Goal: Task Accomplishment & Management: Complete application form

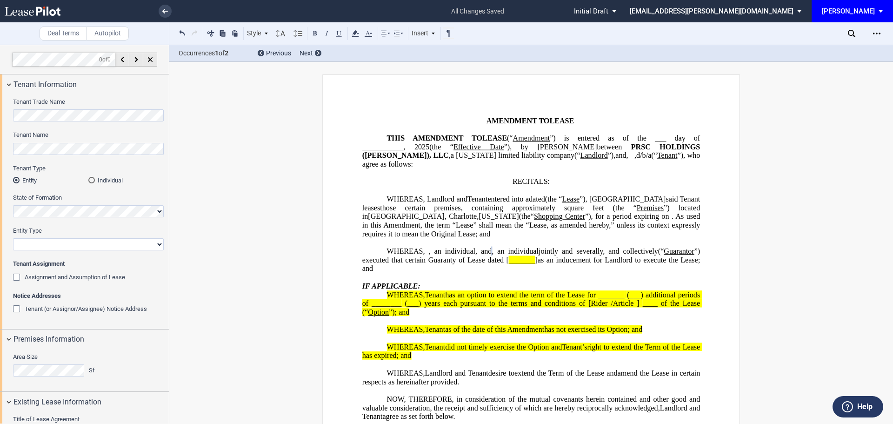
select select "number:5"
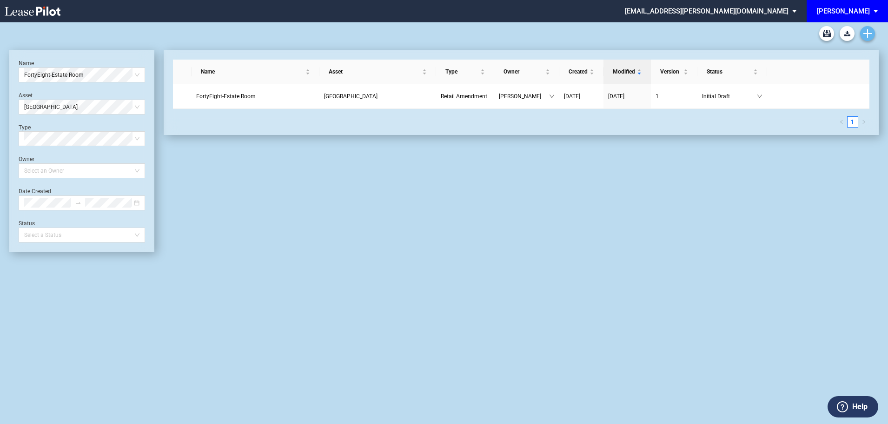
click at [866, 37] on icon "Create new document" at bounding box center [867, 33] width 8 height 8
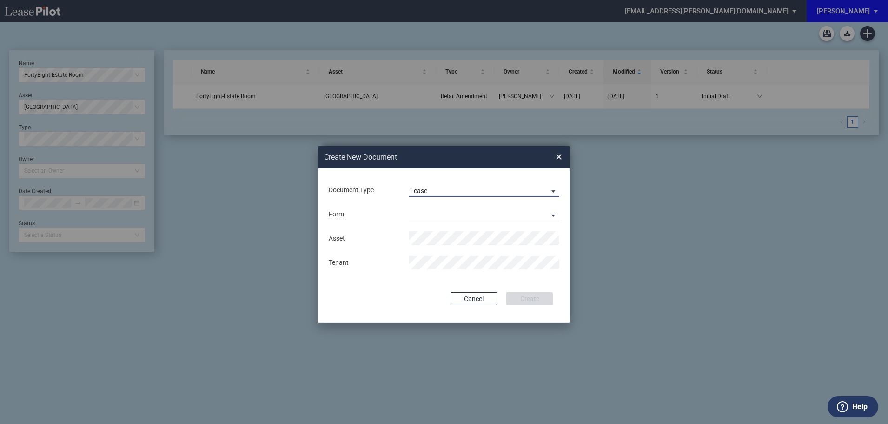
click at [448, 185] on md-select-value "Lease" at bounding box center [484, 190] width 150 height 14
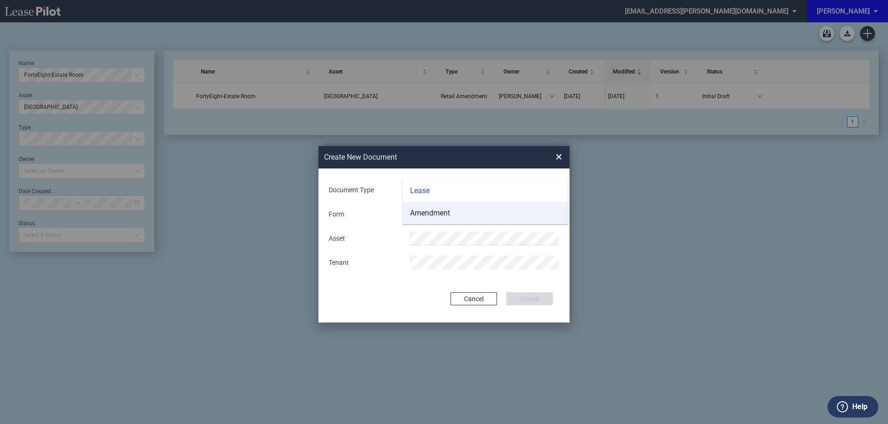
click at [436, 212] on div "Amendment" at bounding box center [430, 213] width 40 height 10
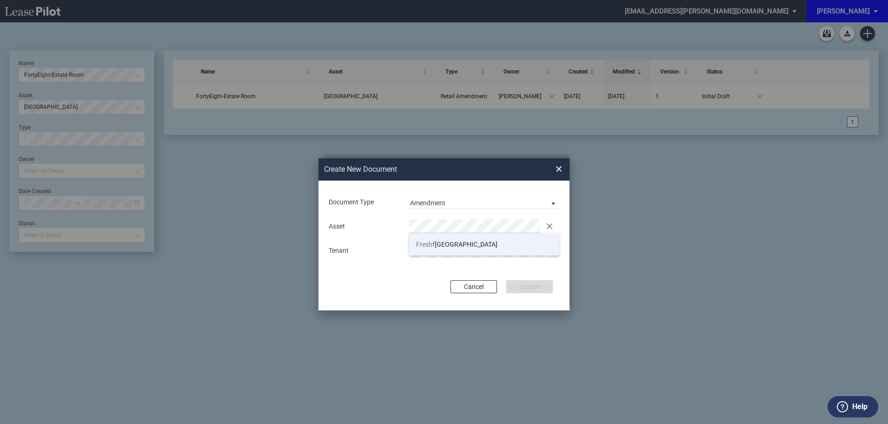
click at [447, 239] on li "Freshf ields Village" at bounding box center [484, 244] width 150 height 22
click at [540, 286] on button "Create" at bounding box center [529, 286] width 46 height 13
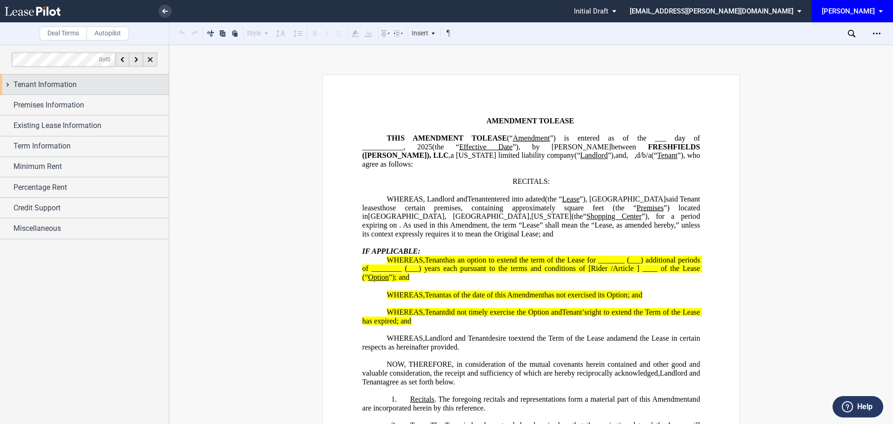
click at [73, 84] on span "Tenant Information" at bounding box center [44, 84] width 63 height 11
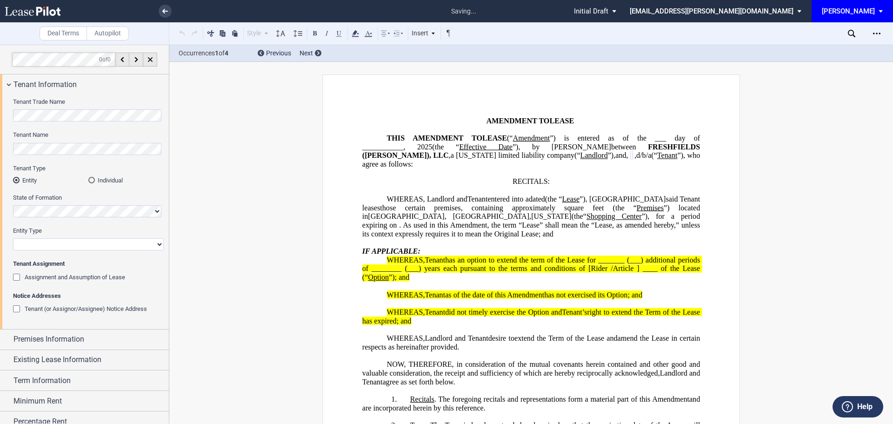
click at [51, 244] on select "Corporation Limited Liability Company General Partnership Limited Partnership O…" at bounding box center [88, 244] width 151 height 12
select select "limited liability company"
click at [13, 238] on select "Corporation Limited Liability Company General Partnership Limited Partnership O…" at bounding box center [88, 244] width 151 height 12
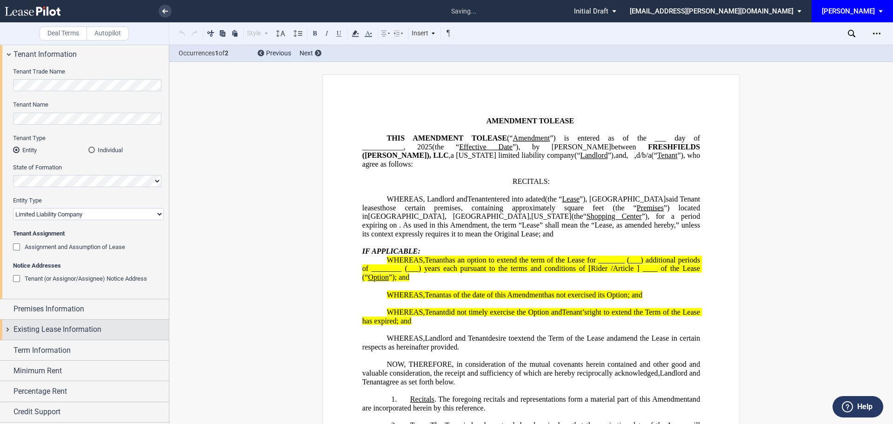
scroll to position [46, 0]
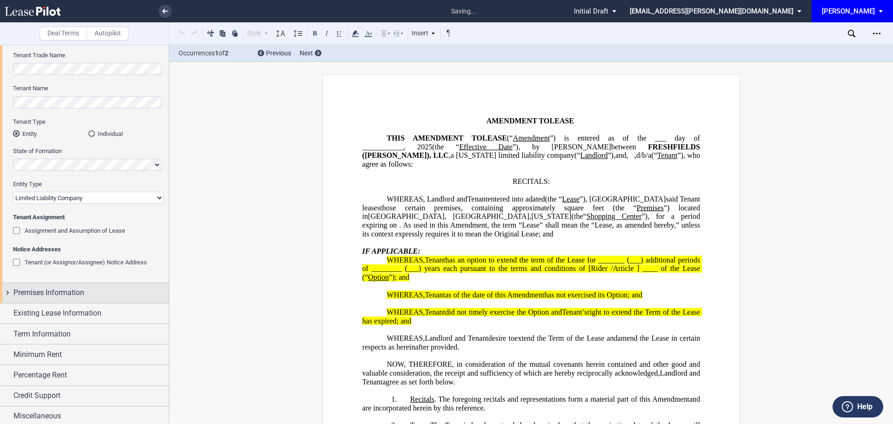
click at [52, 286] on div "Premises Information" at bounding box center [84, 293] width 169 height 20
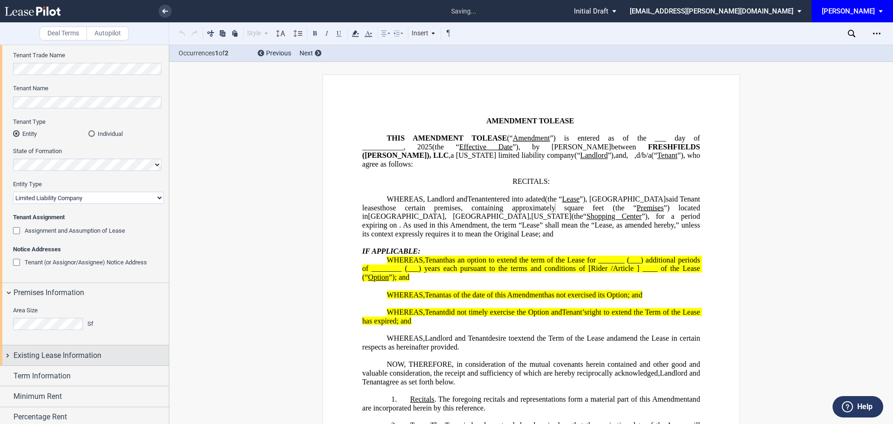
click at [51, 354] on span "Existing Lease Information" at bounding box center [57, 355] width 88 height 11
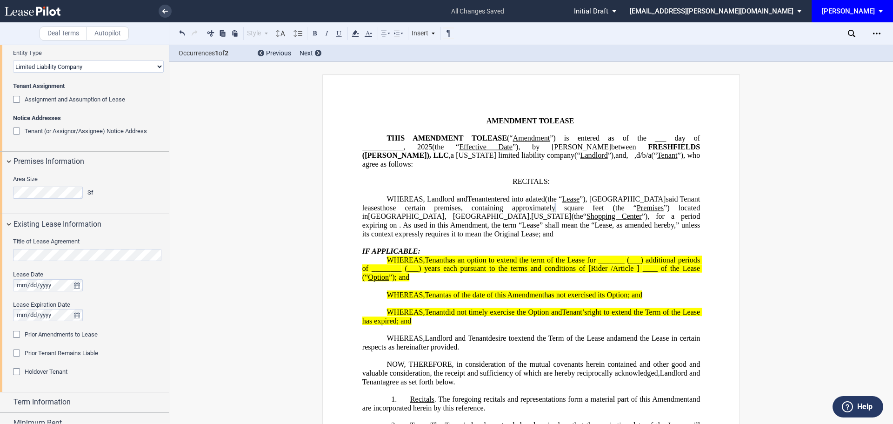
scroll to position [186, 0]
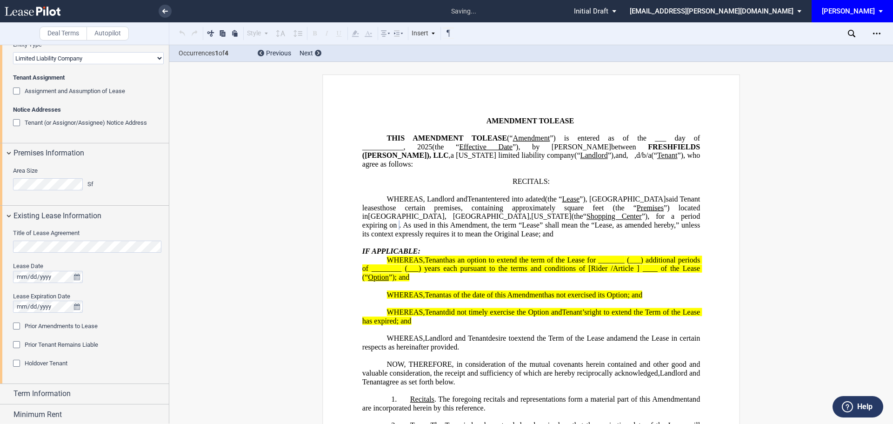
click at [17, 328] on div "Prior Amendments to Lease" at bounding box center [17, 326] width 9 height 9
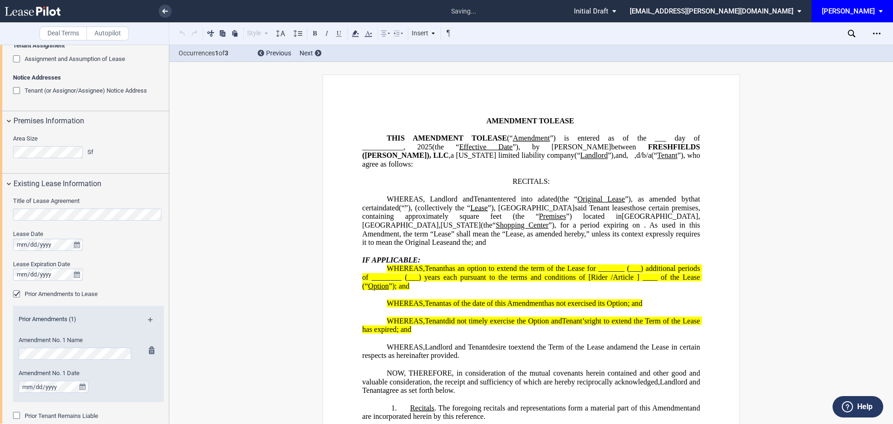
scroll to position [232, 0]
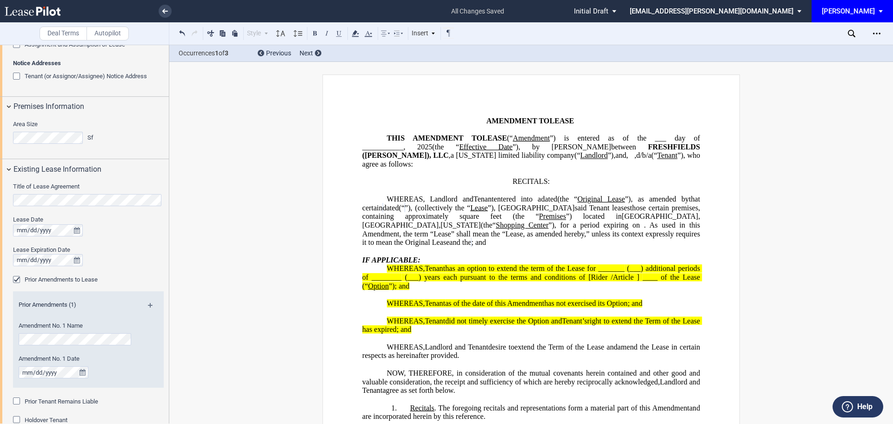
click at [15, 374] on div "Amendment No. 1 Date" at bounding box center [76, 370] width 126 height 33
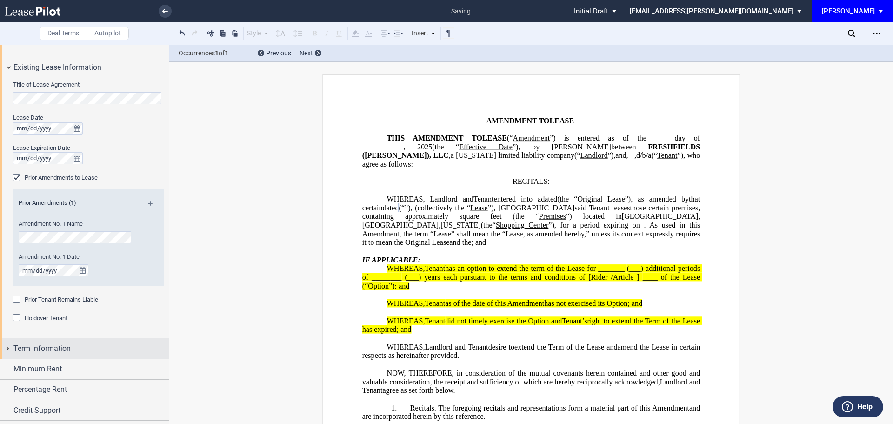
scroll to position [352, 0]
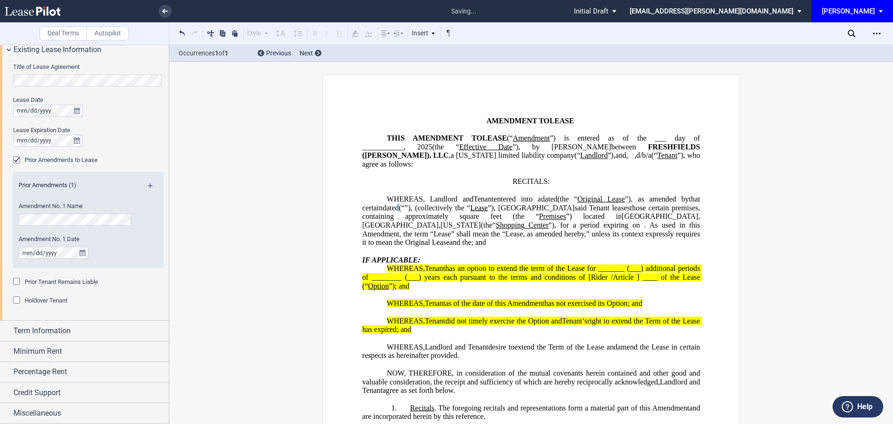
click at [148, 185] on md-icon at bounding box center [154, 188] width 13 height 11
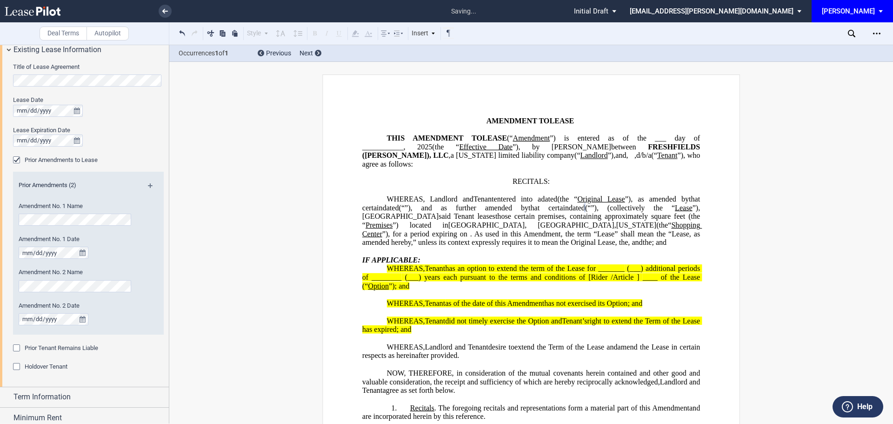
click at [149, 185] on md-icon at bounding box center [154, 188] width 13 height 11
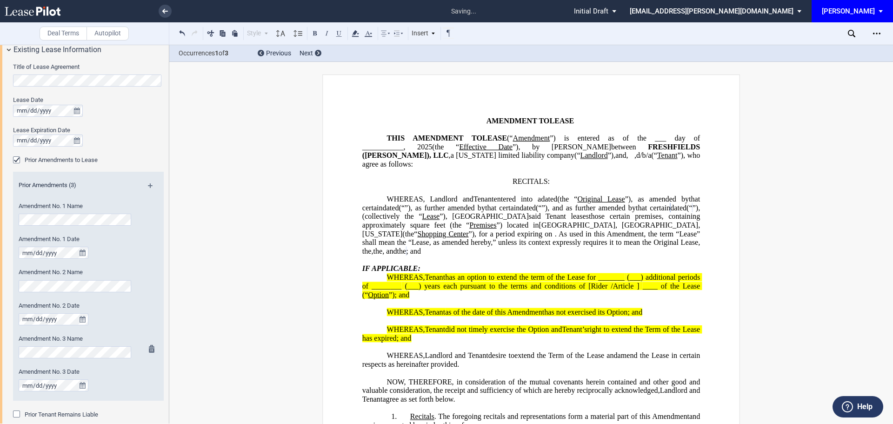
click at [27, 379] on div "Amendment No. 3 Date" at bounding box center [76, 379] width 114 height 24
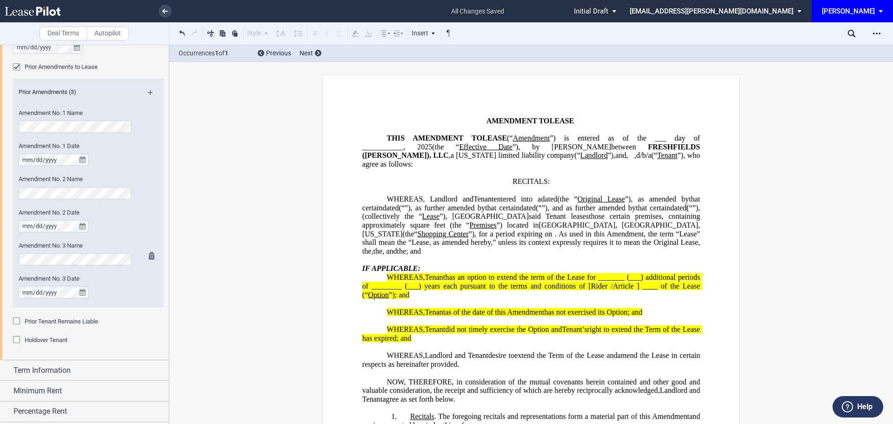
scroll to position [484, 0]
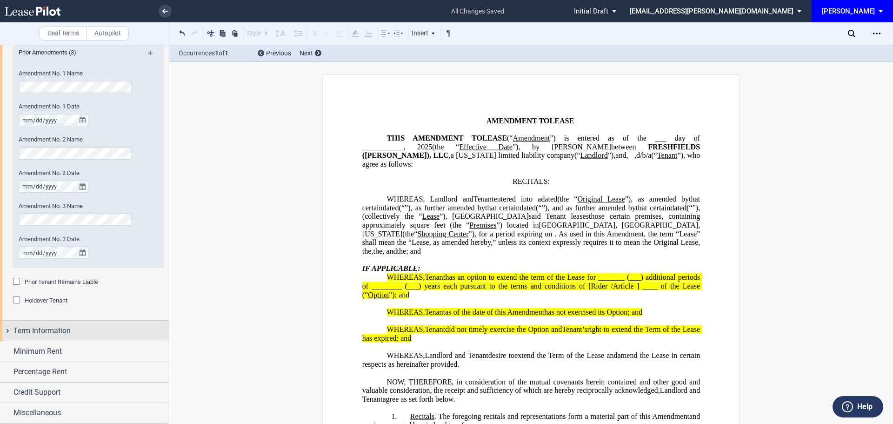
click at [58, 332] on span "Term Information" at bounding box center [41, 330] width 57 height 11
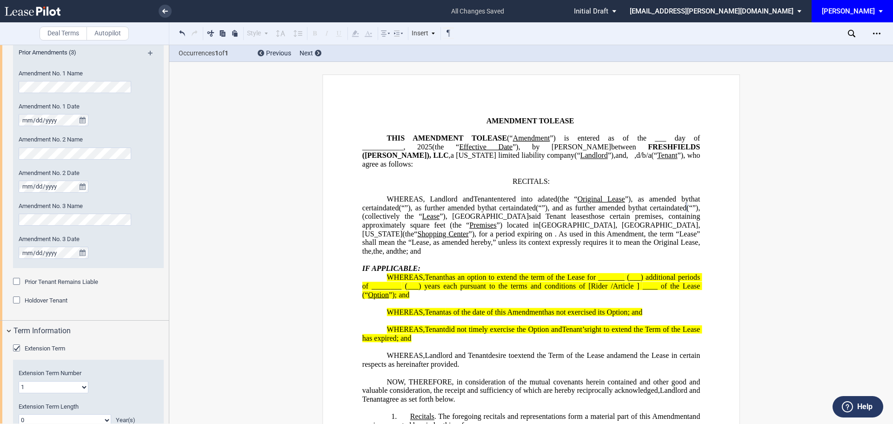
scroll to position [577, 0]
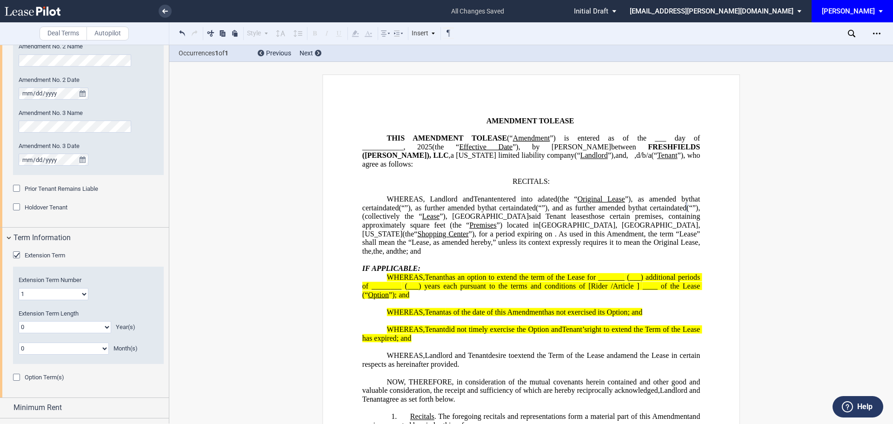
click at [83, 294] on select "1 2 3 4 5 6 7 8 9 10 11 12 13 14 15 16 17 18 19 20" at bounding box center [54, 294] width 70 height 12
select select "number:3"
click at [19, 288] on select "1 2 3 4 5 6 7 8 9 10 11 12 13 14 15 16 17 18 19 20" at bounding box center [54, 294] width 70 height 12
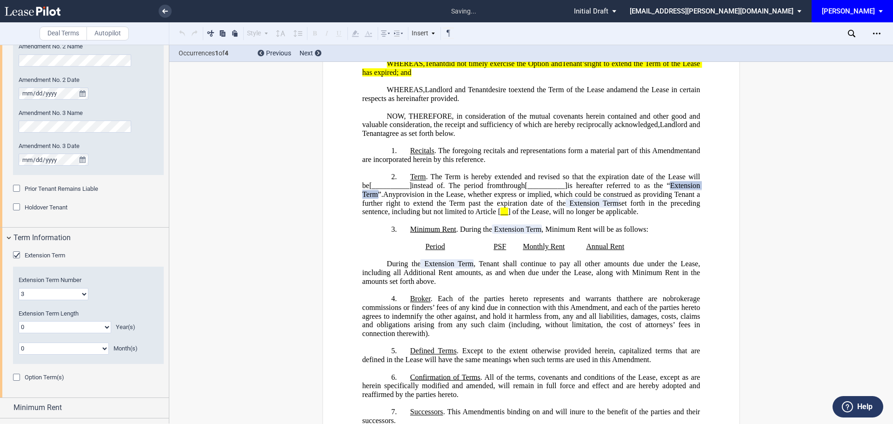
scroll to position [281, 0]
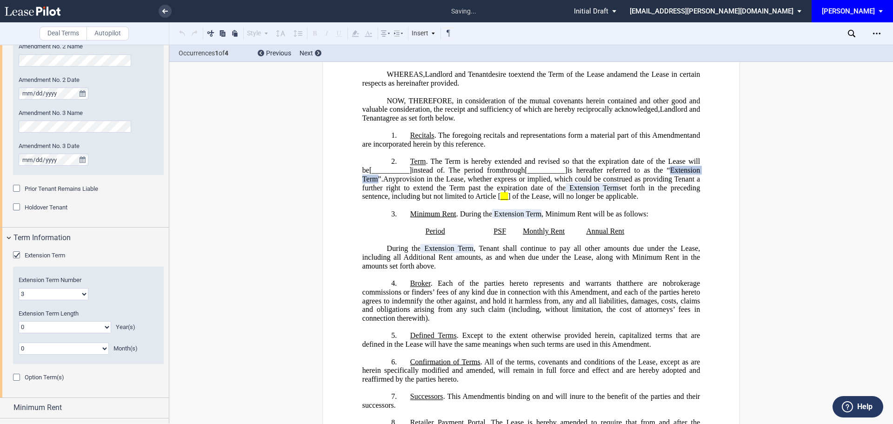
click at [106, 328] on select "0 1 2 3 4 5 6 7 8 9 10 11 12 13 14 15 16 17 18 19 20" at bounding box center [65, 327] width 93 height 12
select select "number:5"
click at [19, 321] on select "0 1 2 3 4 5 6 7 8 9 10 11 12 13 14 15 16 17 18 19 20" at bounding box center [65, 327] width 93 height 12
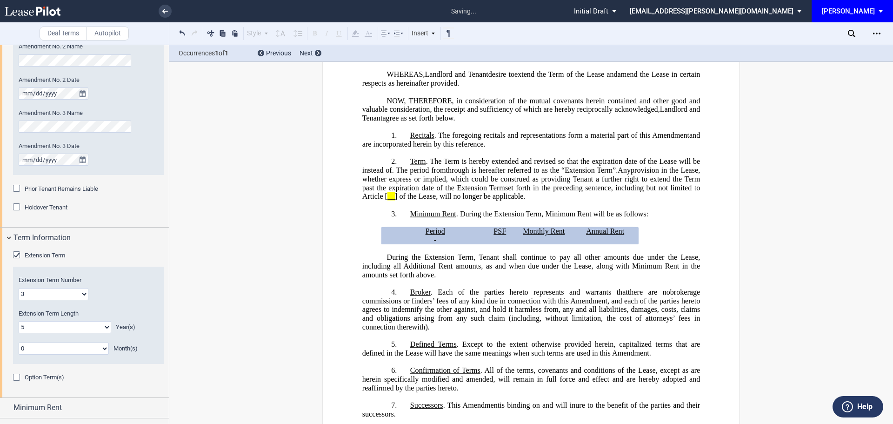
click at [92, 380] on div "Option Term(s)" at bounding box center [88, 377] width 151 height 9
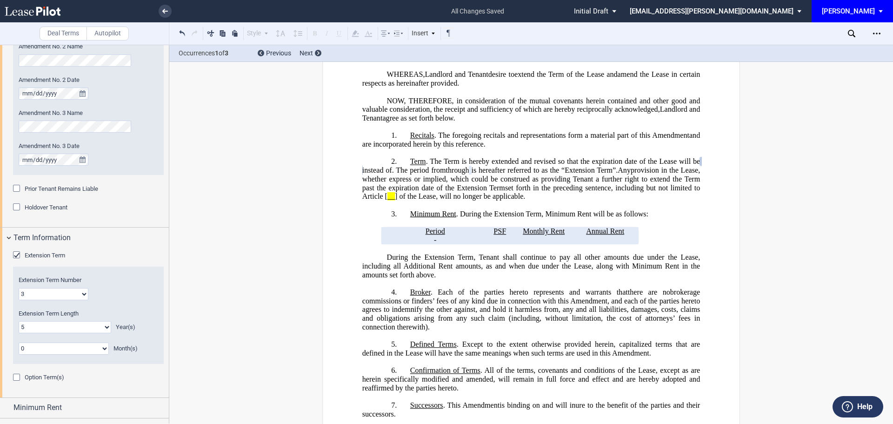
click at [83, 292] on select "1 2 3 4 5 6 7 8 9 10 11 12 13 14 15 16 17 18 19 20" at bounding box center [54, 294] width 70 height 12
select select "number:4"
click at [19, 288] on select "1 2 3 4 5 6 7 8 9 10 11 12 13 14 15 16 17 18 19 20" at bounding box center [54, 294] width 70 height 12
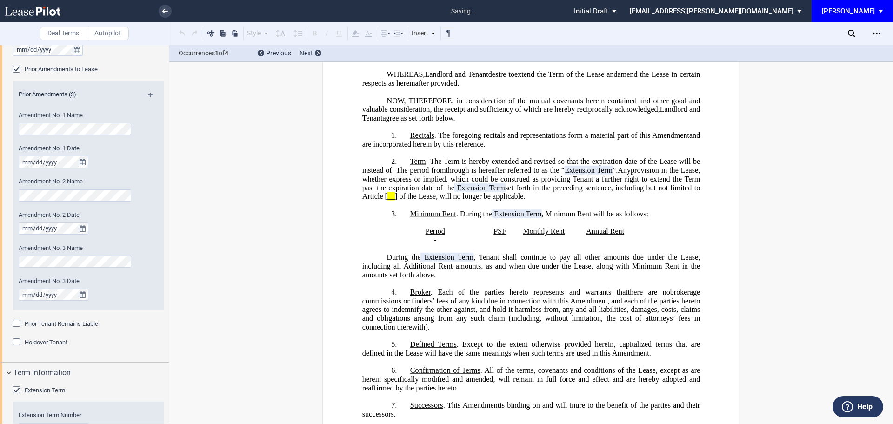
scroll to position [438, 0]
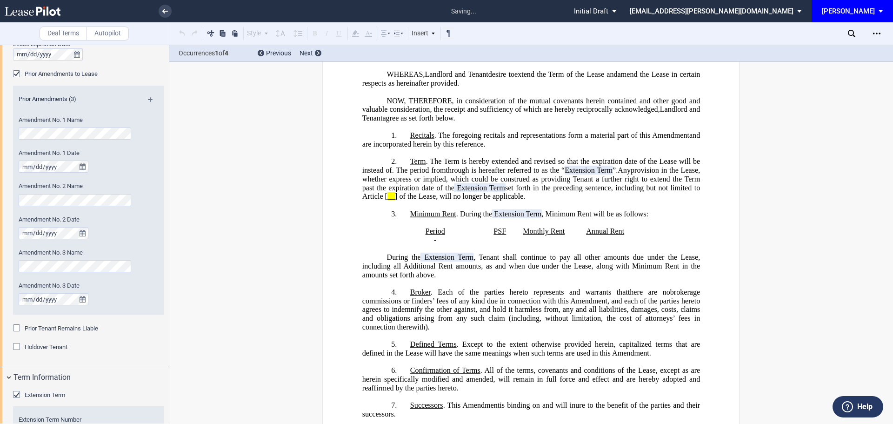
click at [148, 101] on md-icon at bounding box center [154, 102] width 13 height 11
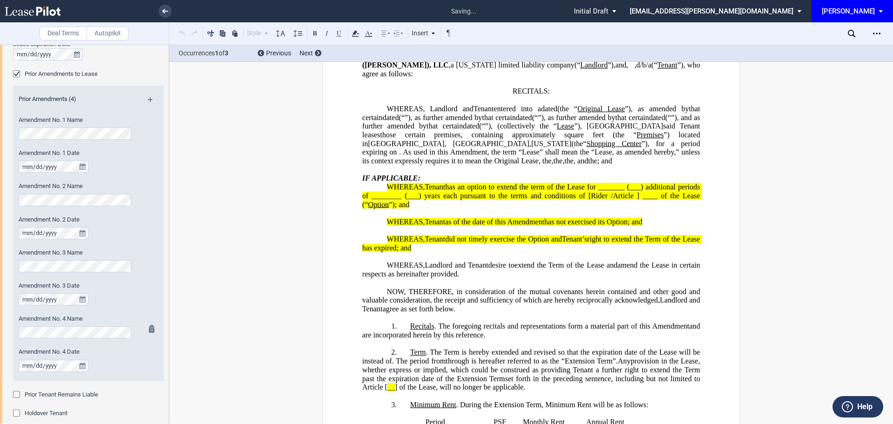
scroll to position [29, 0]
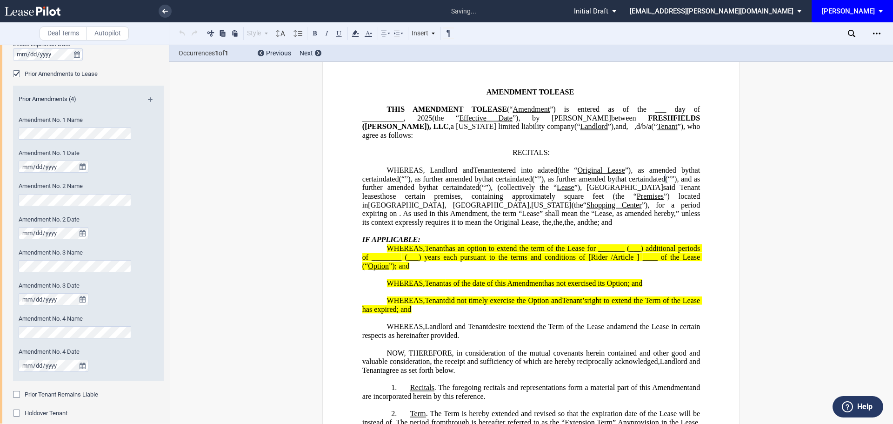
drag, startPoint x: 546, startPoint y: 271, endPoint x: 519, endPoint y: 269, distance: 27.0
click at [544, 235] on p "﻿" at bounding box center [531, 230] width 338 height 9
click at [524, 227] on p "WHEREAS, Landlord and Prior Tenant Tenant Assignor Prior Tenant entered into a …" at bounding box center [531, 196] width 338 height 61
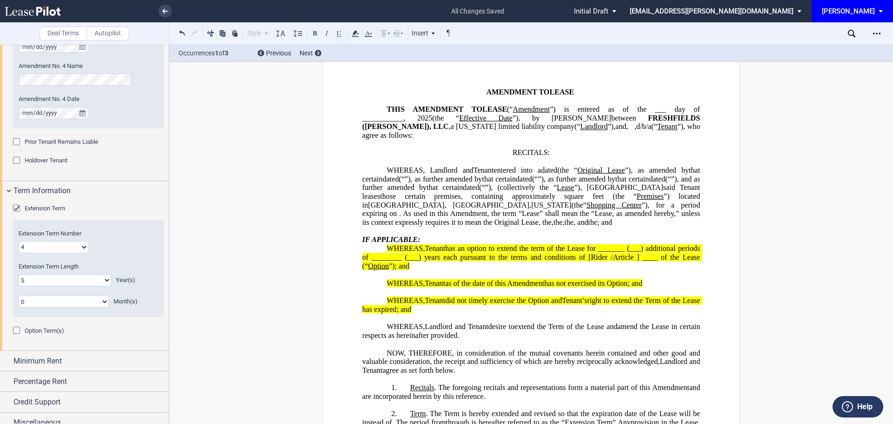
scroll to position [700, 0]
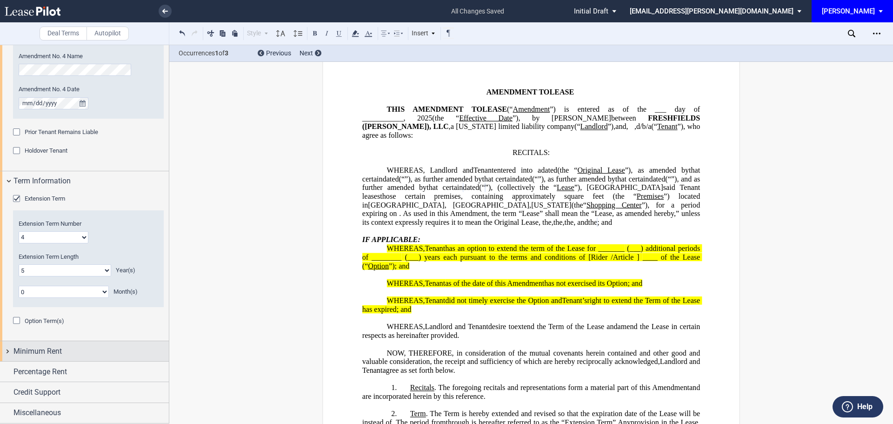
click at [46, 352] on span "Minimum Rent" at bounding box center [37, 350] width 48 height 11
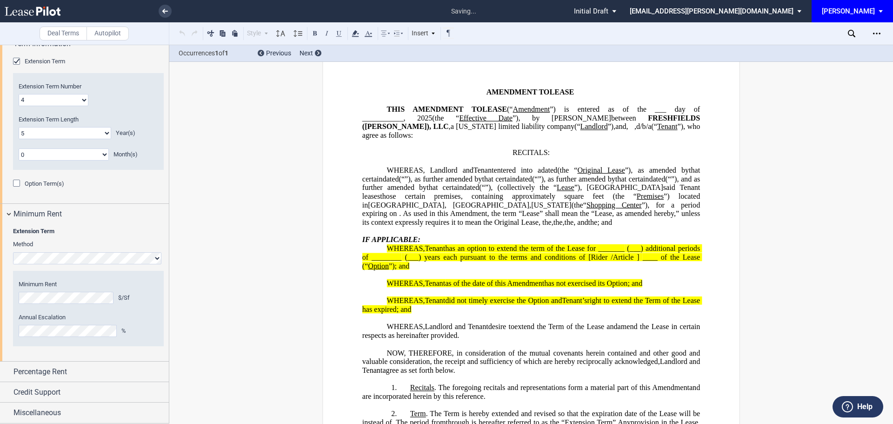
scroll to position [355, 0]
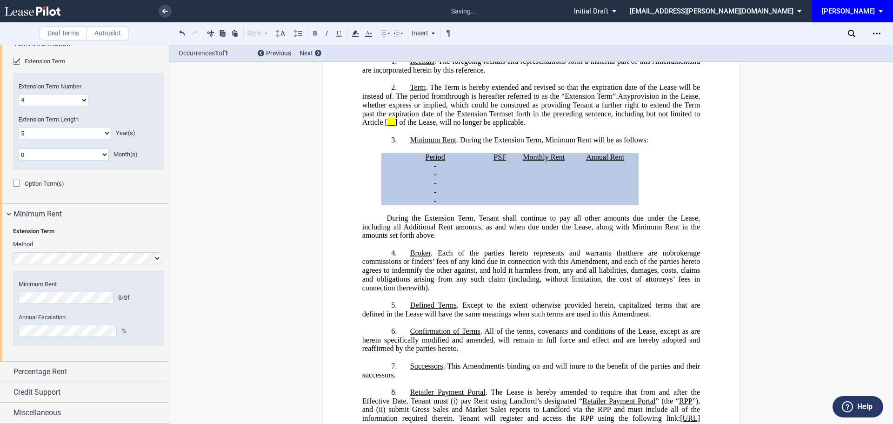
click at [93, 351] on div "Year 1 $/Sf Year 2 $/Sf Year 3 $/Sf Year 4 $/Sf Year 5 $/Sf Minimum Rent $/Sf A…" at bounding box center [88, 314] width 151 height 82
click at [604, 257] on span ". Each of the parties hereto represents and warrants that" at bounding box center [529, 252] width 197 height 8
click at [53, 372] on span "Percentage Rent" at bounding box center [39, 371] width 53 height 11
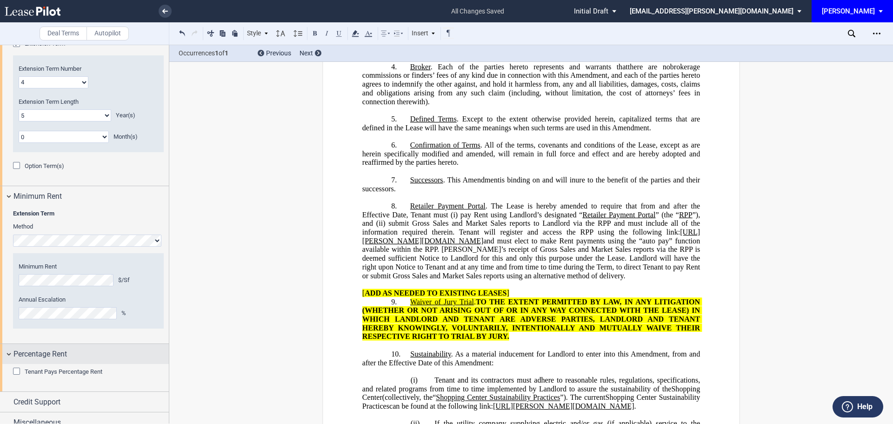
scroll to position [865, 0]
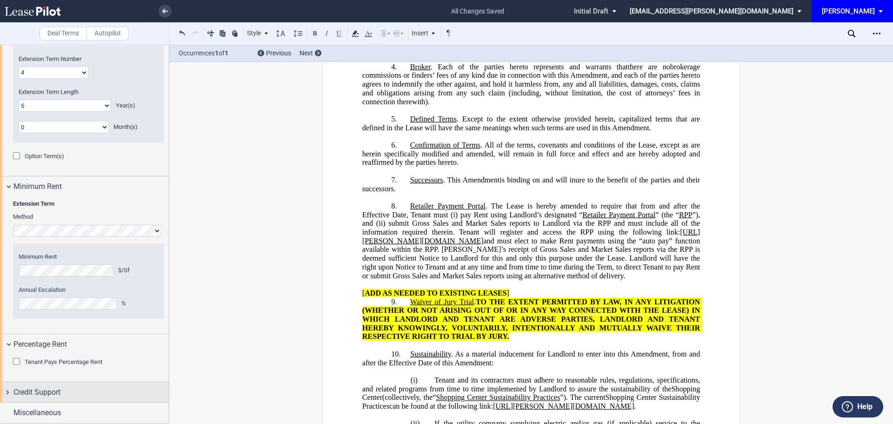
click at [44, 391] on span "Credit Support" at bounding box center [36, 391] width 47 height 11
drag, startPoint x: 18, startPoint y: 403, endPoint x: 16, endPoint y: 410, distance: 7.8
click at [19, 403] on div "Existing Guarantor Guarantor Info : Individuals (1) Individual A Guarantor Name…" at bounding box center [84, 425] width 169 height 46
click at [17, 407] on div "Existing Guarantor" at bounding box center [17, 409] width 9 height 9
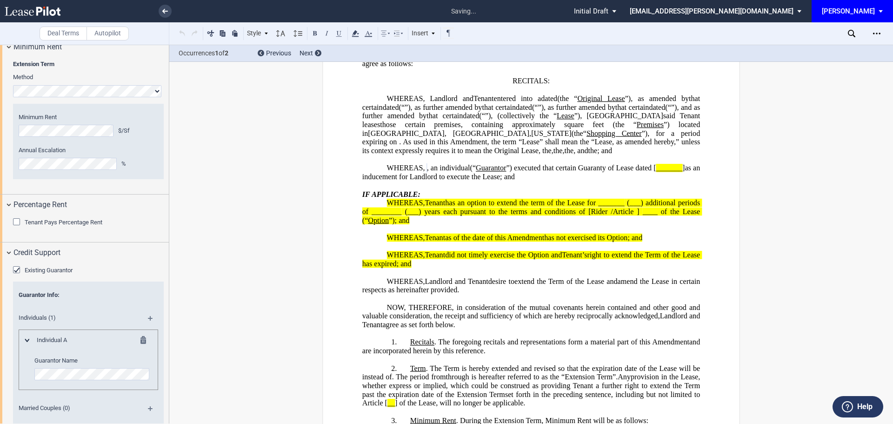
scroll to position [98, 0]
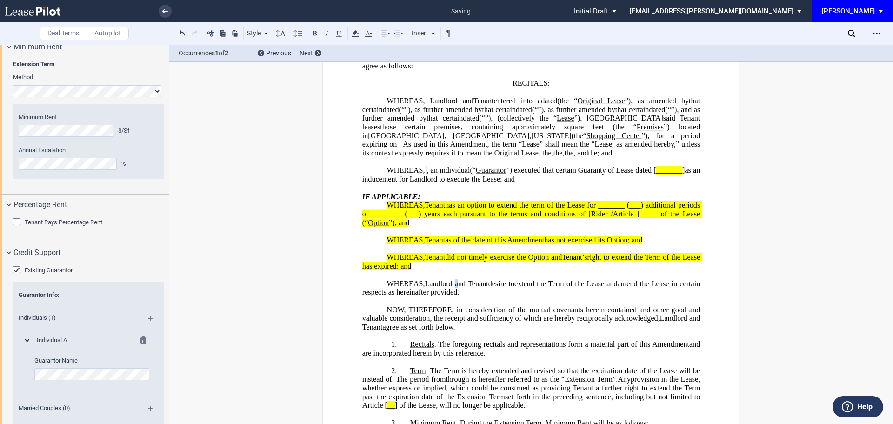
click at [455, 287] on span "Landlord and Tenant" at bounding box center [456, 283] width 63 height 8
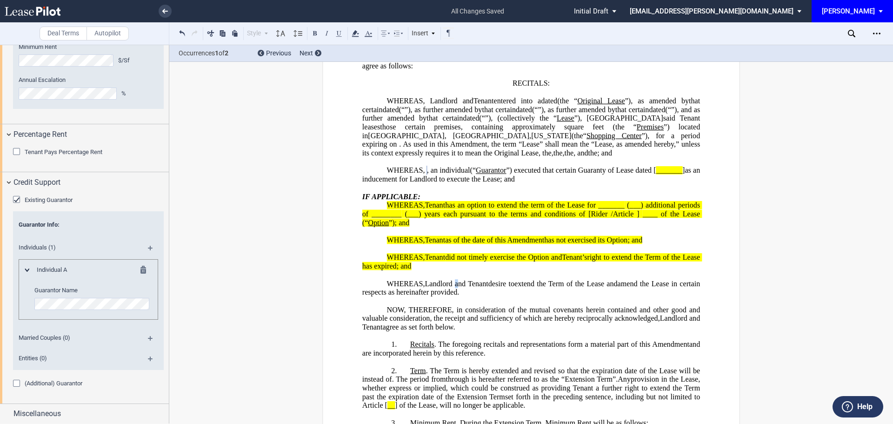
scroll to position [1075, 0]
click at [38, 410] on span "Miscellaneous" at bounding box center [36, 412] width 47 height 11
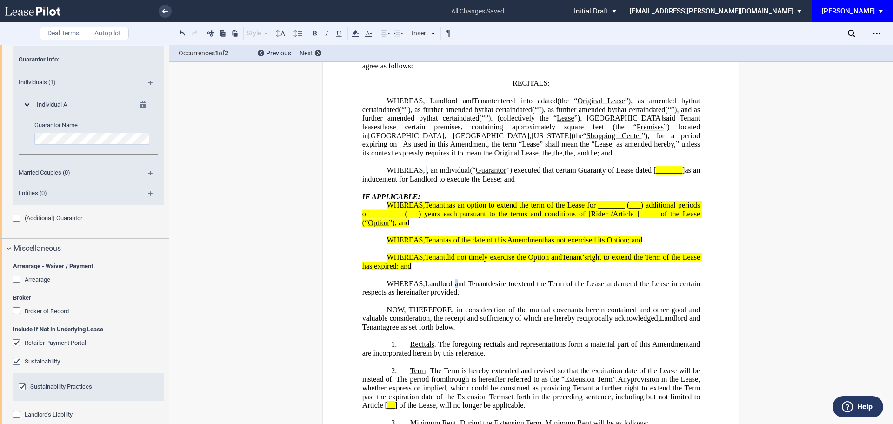
scroll to position [1261, 0]
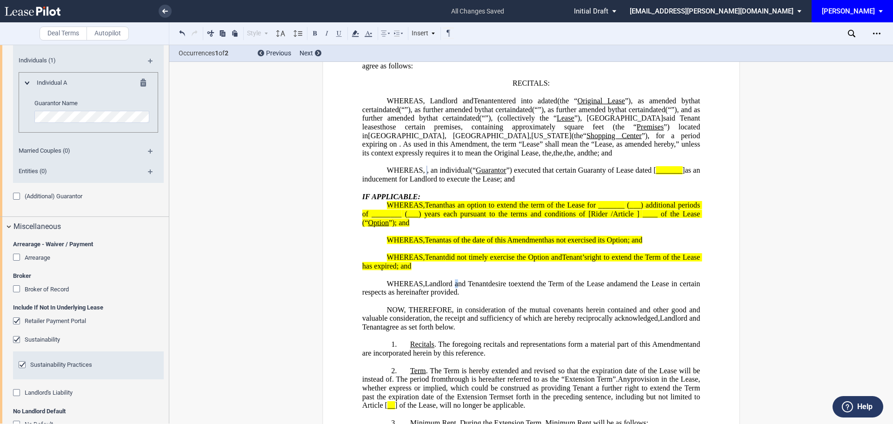
click at [16, 320] on div "Retailer Payment Portal" at bounding box center [17, 321] width 9 height 9
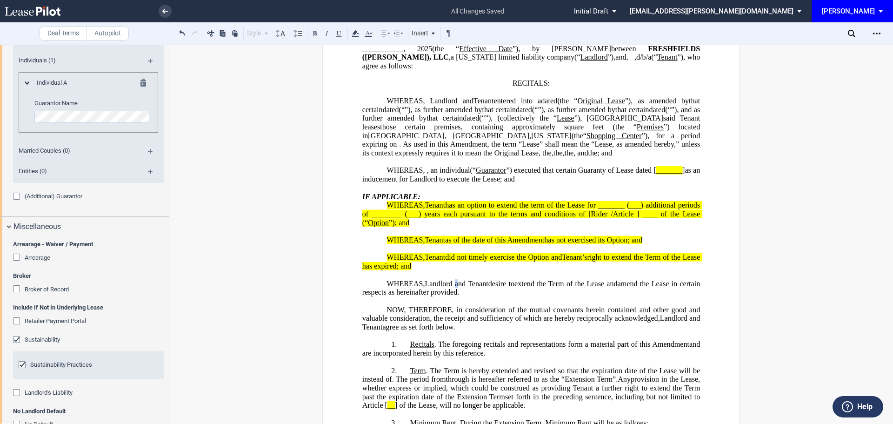
scroll to position [1333, 0]
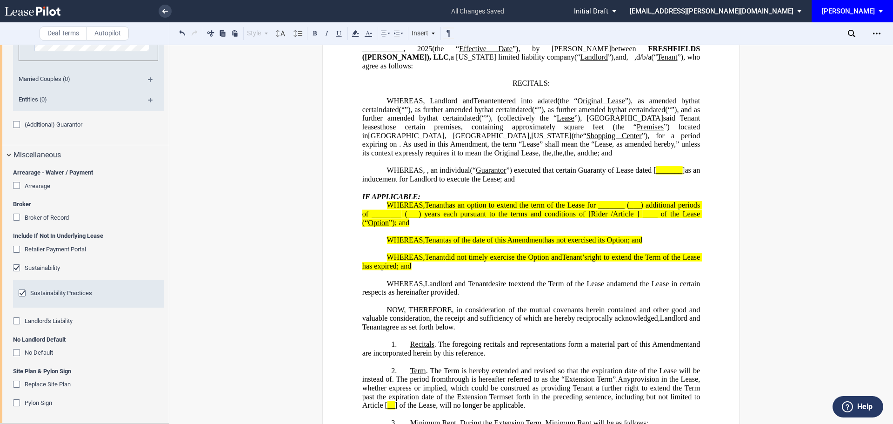
click at [589, 270] on p "WHEREAS, Assignor Tenant did not timely exercise the Option and Assignor’s Tena…" at bounding box center [531, 261] width 338 height 17
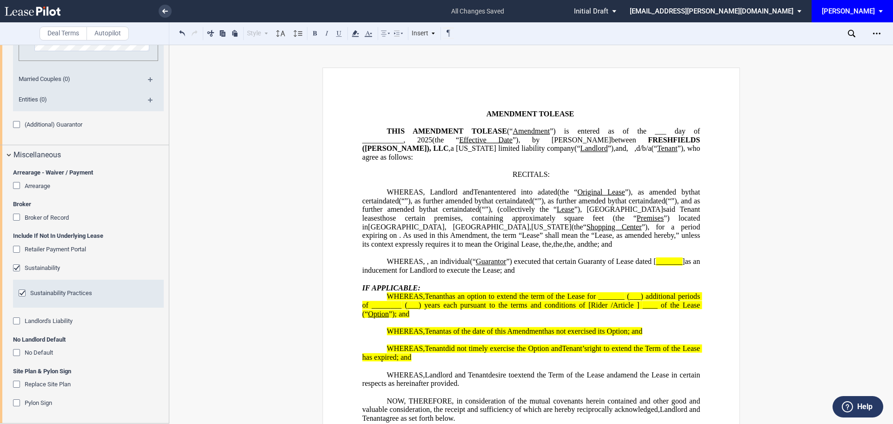
scroll to position [0, 0]
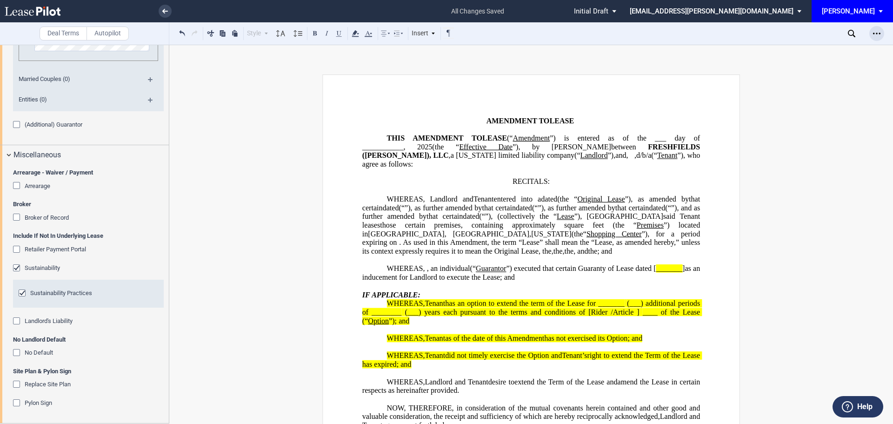
click at [875, 30] on icon "Open Lease options menu" at bounding box center [876, 33] width 7 height 7
click at [794, 49] on div "Download" at bounding box center [822, 50] width 113 height 8
